Goal: Find specific page/section: Find specific page/section

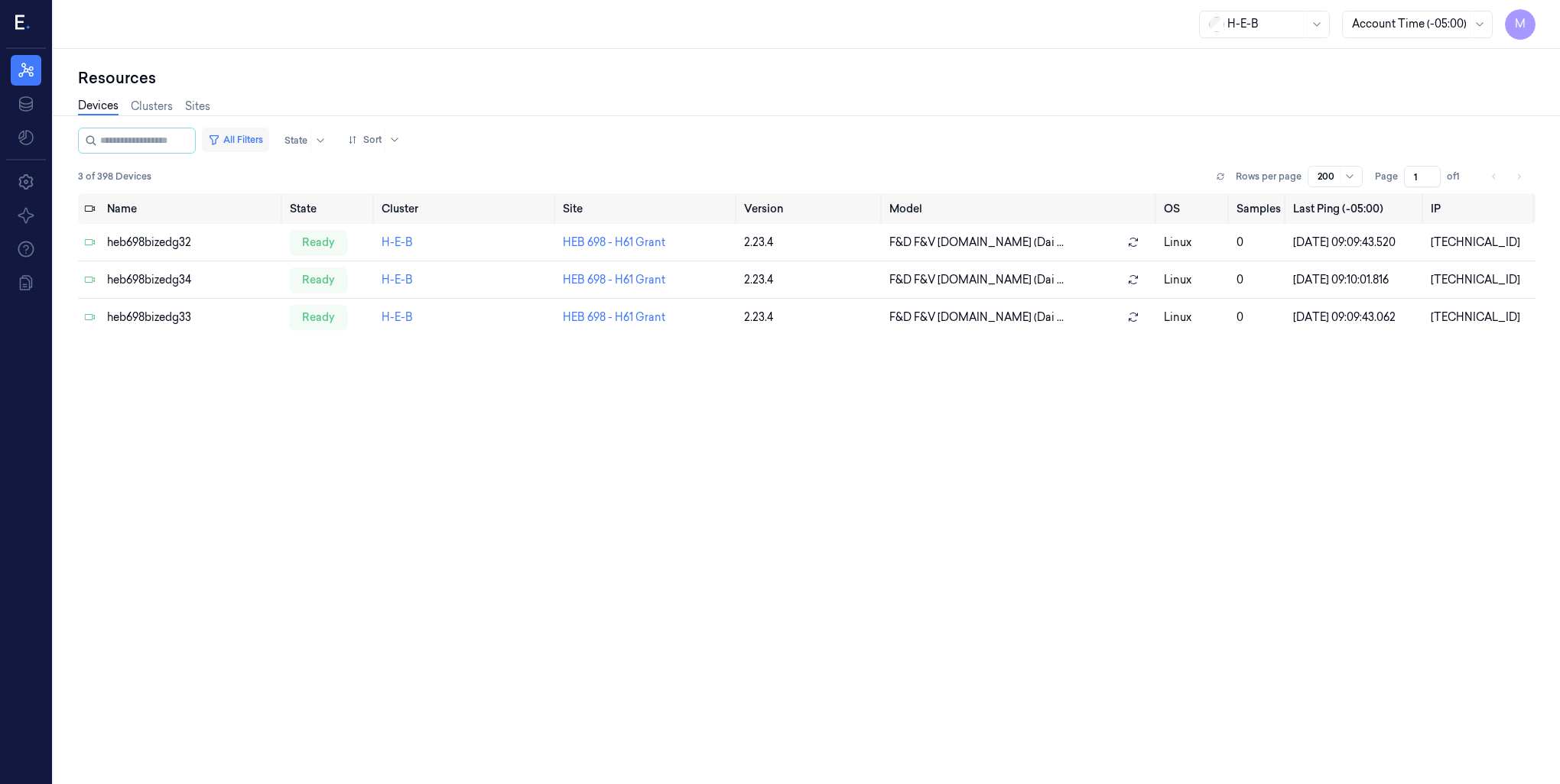
click at [255, 140] on button "All Filters" at bounding box center [235, 140] width 67 height 24
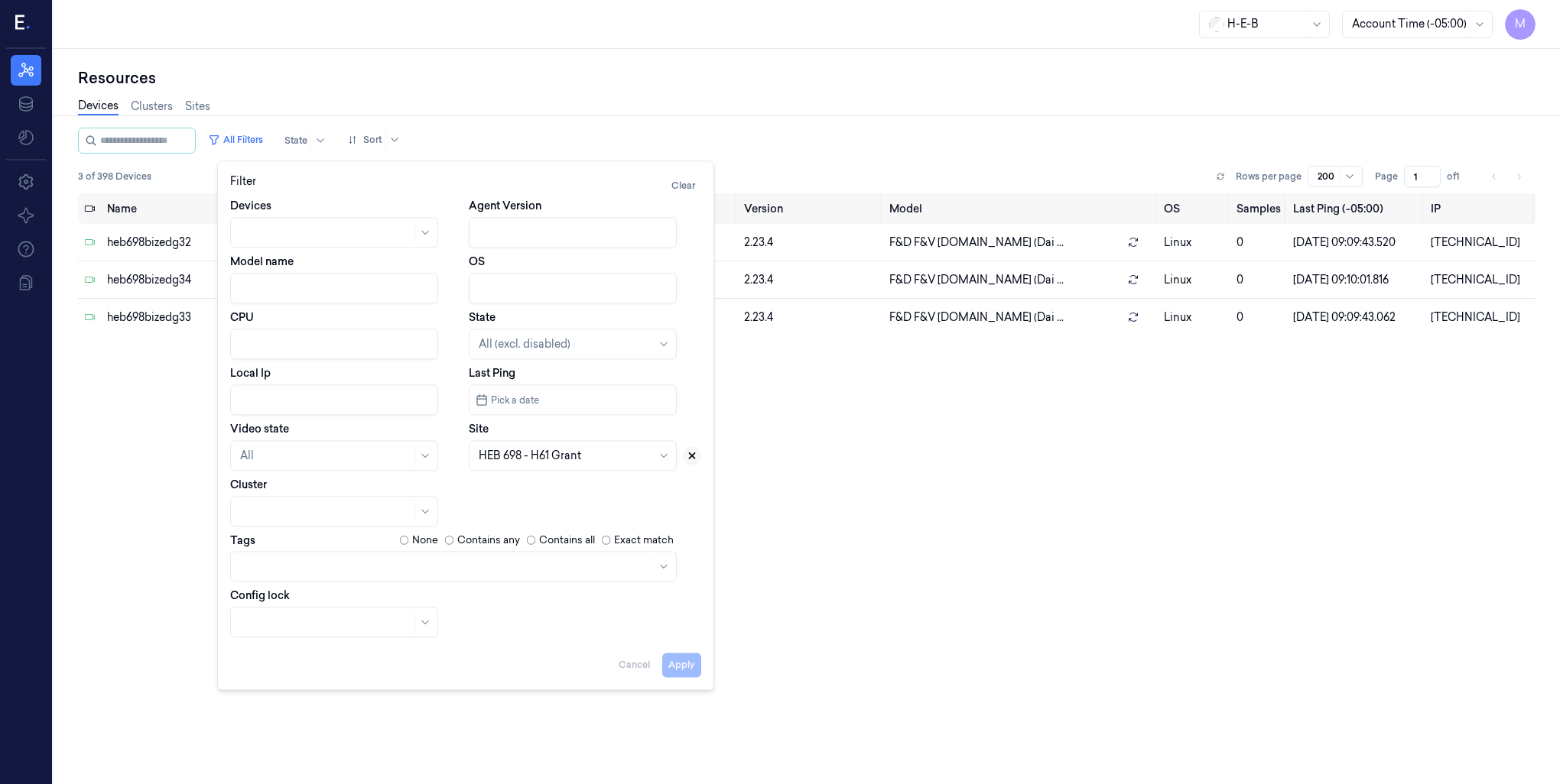
click at [688, 456] on icon at bounding box center [691, 455] width 11 height 11
click at [574, 456] on div at bounding box center [564, 456] width 172 height 16
type input "794"
click at [548, 499] on div "HEB 794 - [PERSON_NAME]" at bounding box center [572, 491] width 201 height 25
click at [692, 668] on button "Apply" at bounding box center [682, 665] width 39 height 24
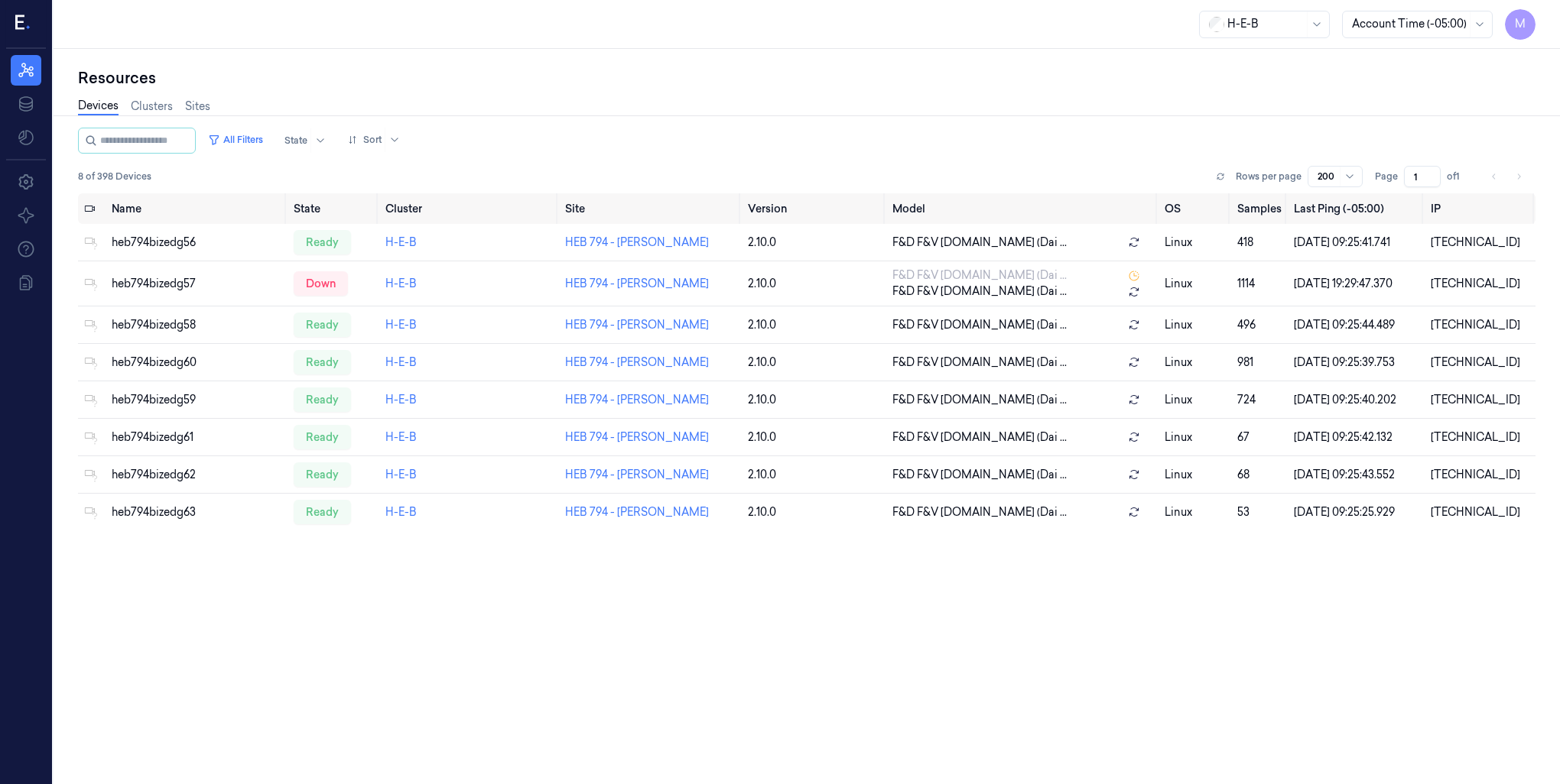
drag, startPoint x: 257, startPoint y: 140, endPoint x: 261, endPoint y: 152, distance: 12.6
click at [257, 140] on button "All Filters" at bounding box center [235, 140] width 67 height 24
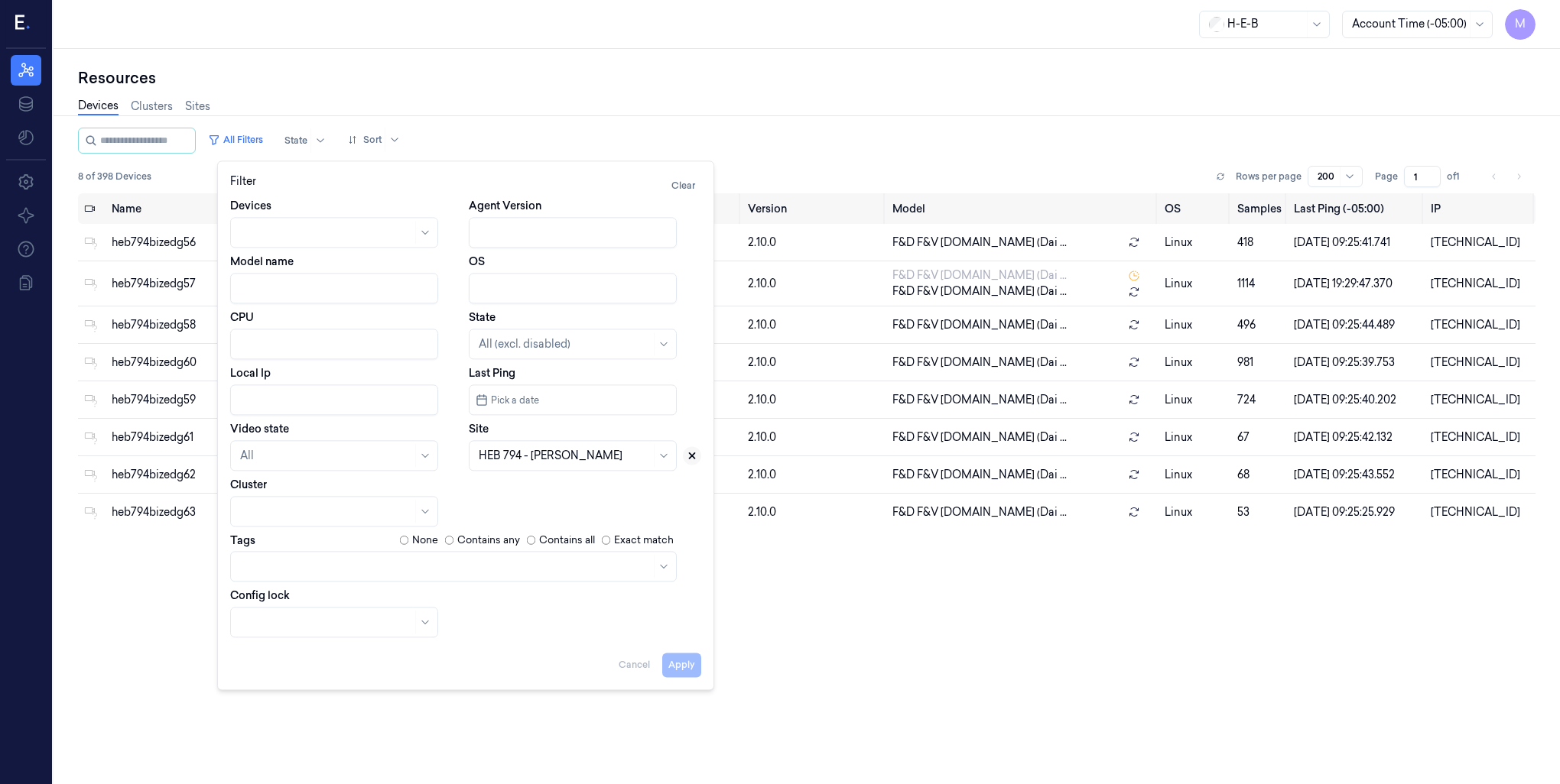
click at [689, 462] on button at bounding box center [691, 456] width 19 height 19
click at [511, 457] on div at bounding box center [564, 456] width 172 height 16
type input "790"
click at [524, 491] on div "HEB 790 - Plano" at bounding box center [519, 490] width 82 height 16
drag, startPoint x: 689, startPoint y: 667, endPoint x: 747, endPoint y: 632, distance: 67.7
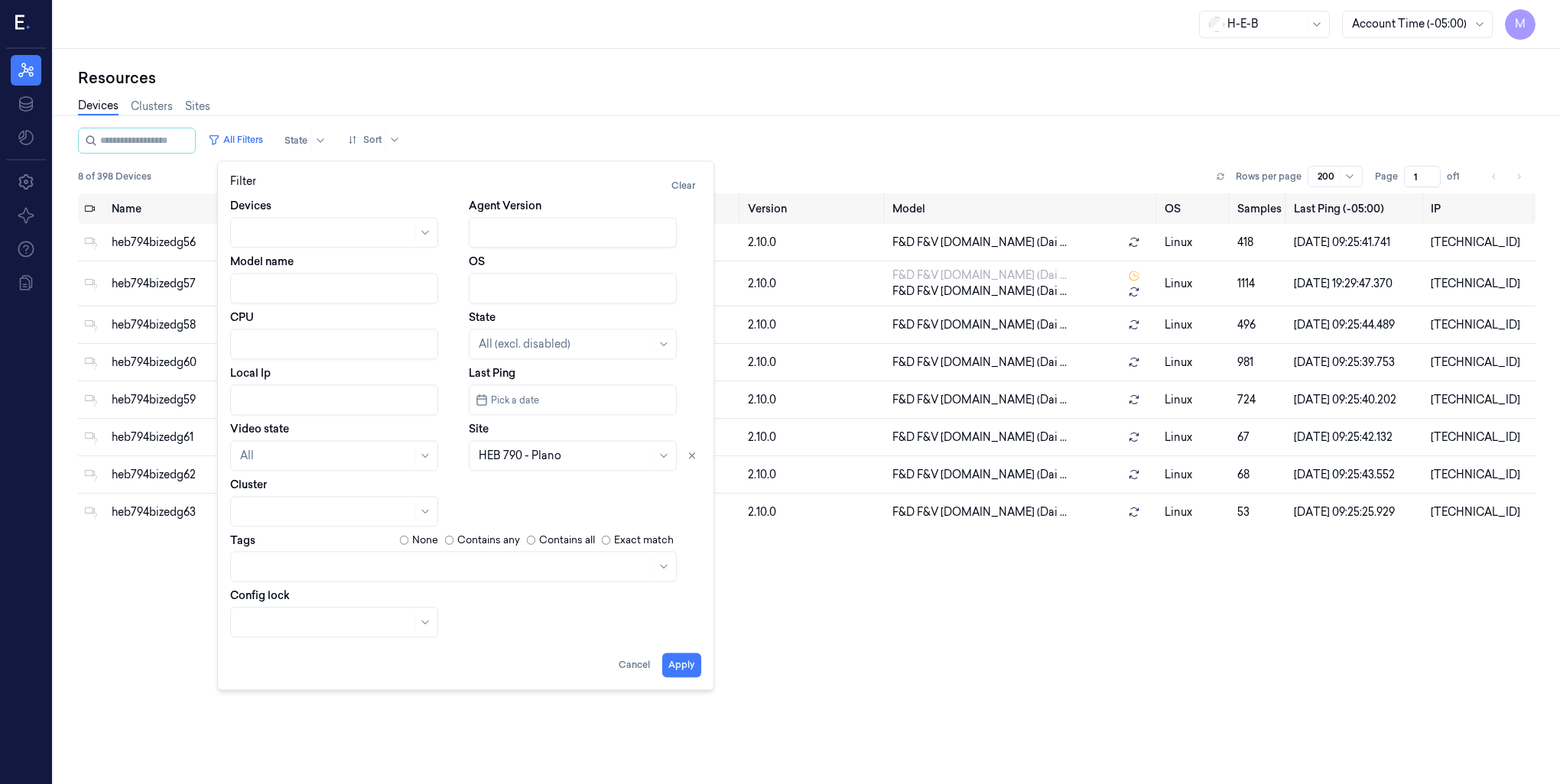
click at [689, 667] on button "Apply" at bounding box center [682, 665] width 39 height 24
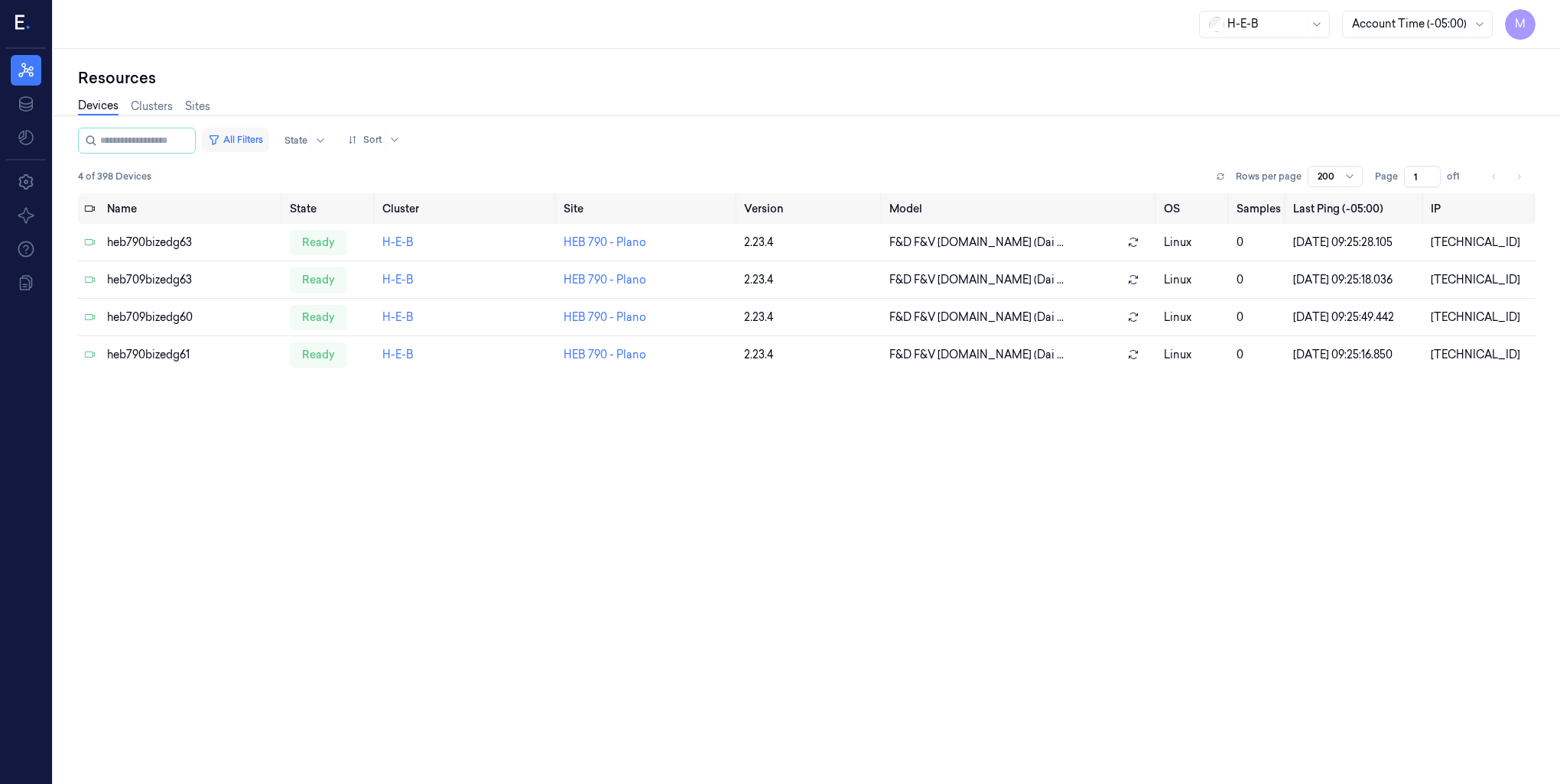
click at [261, 138] on button "All Filters" at bounding box center [235, 140] width 67 height 24
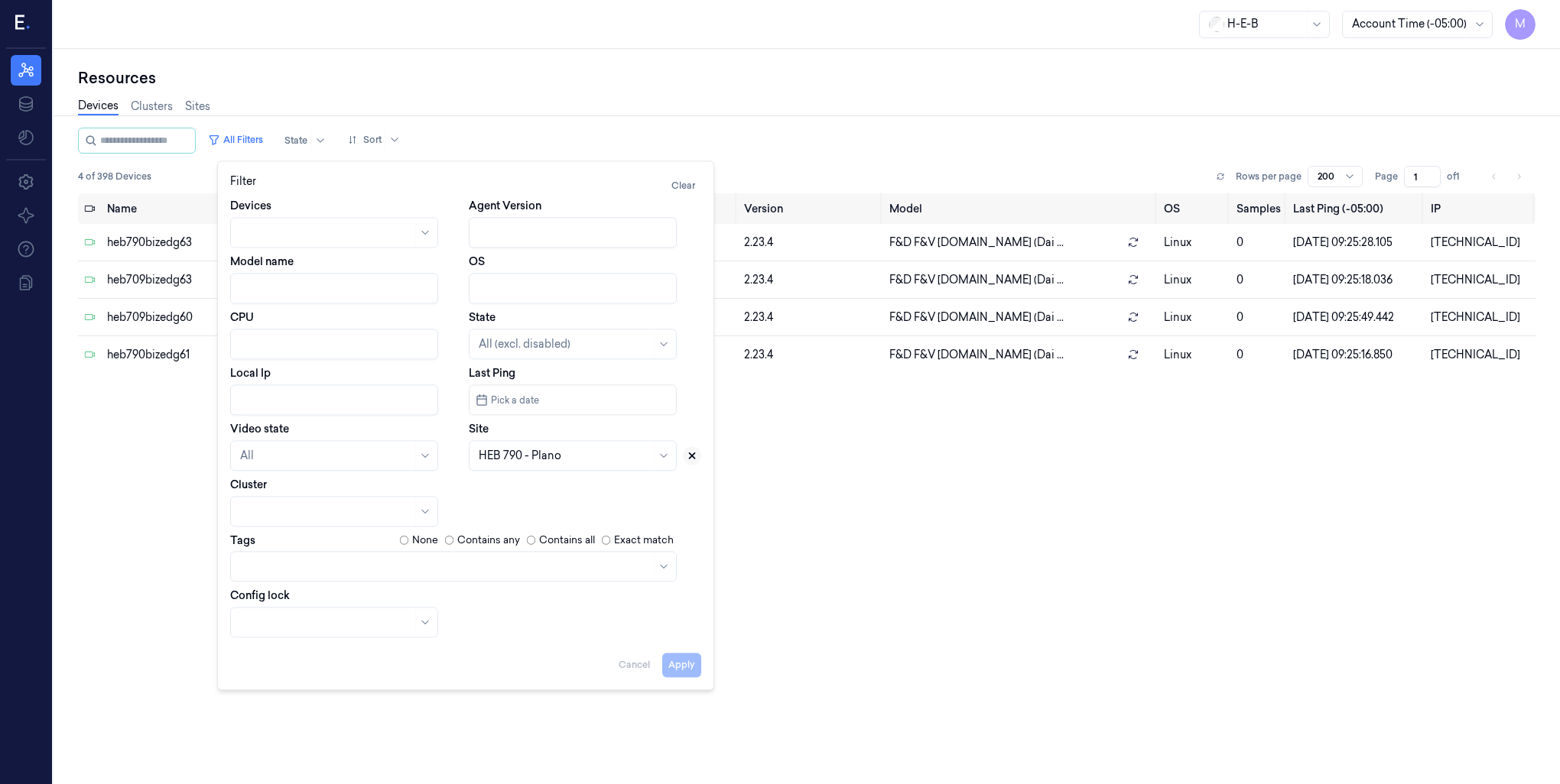
click at [695, 455] on icon at bounding box center [691, 455] width 11 height 11
click at [550, 457] on div at bounding box center [564, 456] width 172 height 16
type input "492"
click at [504, 496] on div "HEB 492 - H37 Fry" at bounding box center [523, 490] width 90 height 16
click at [633, 669] on button "Cancel" at bounding box center [634, 665] width 44 height 24
